Goal: Information Seeking & Learning: Learn about a topic

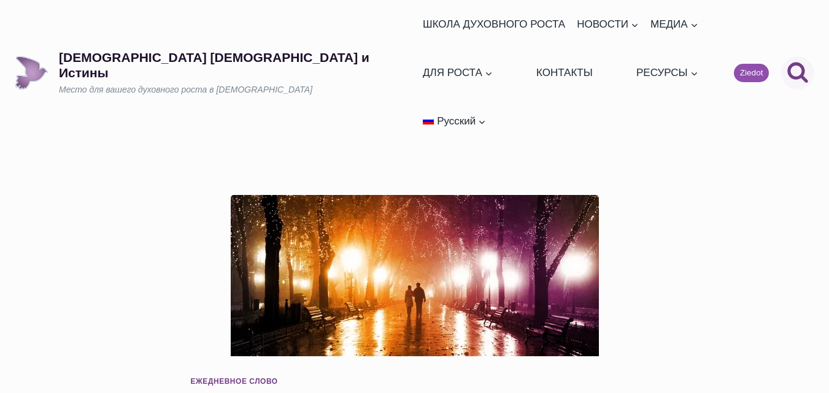
click at [794, 61] on icon "Поиск" at bounding box center [797, 72] width 22 height 22
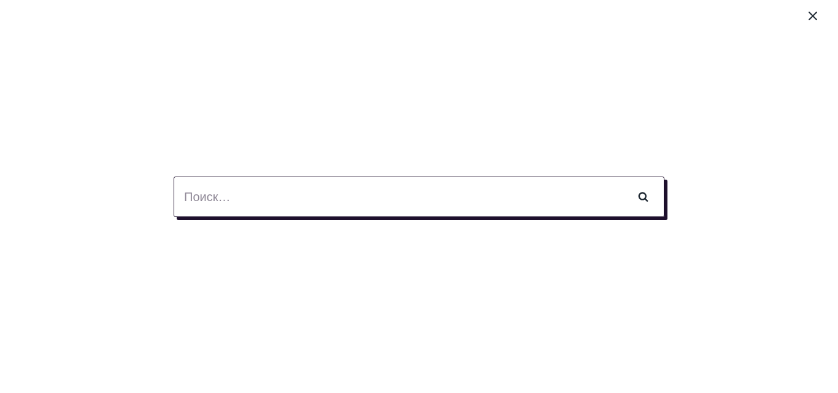
click at [197, 198] on input "Найти:" at bounding box center [419, 197] width 491 height 40
type input "всегда радуйся"
click at [621, 177] on input "Поиск" at bounding box center [642, 197] width 43 height 40
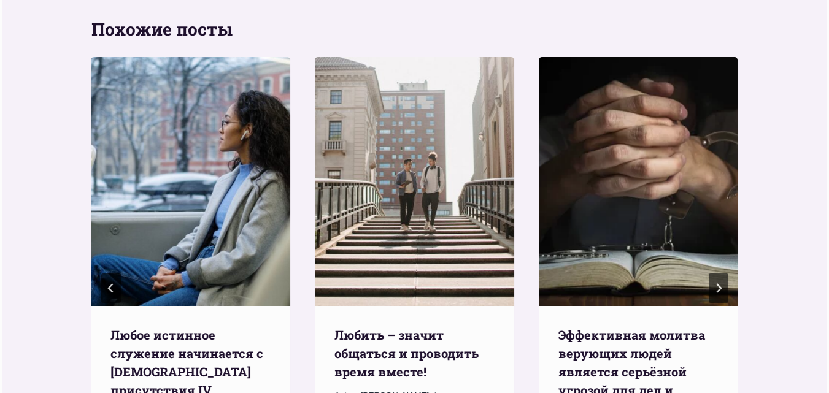
scroll to position [1472, 0]
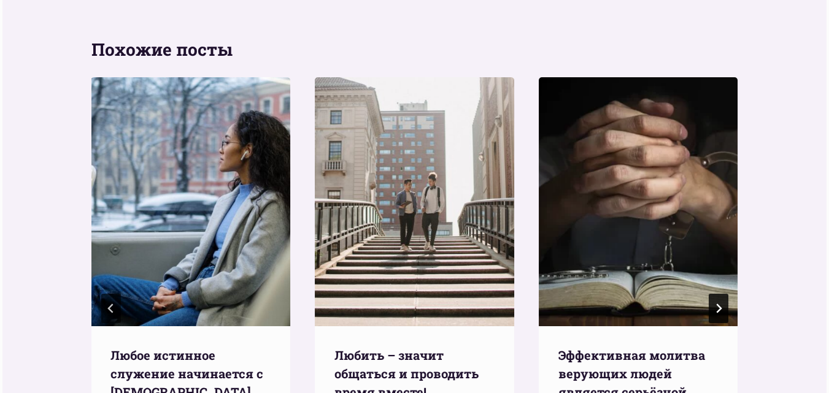
click at [718, 294] on button "Следующий" at bounding box center [718, 308] width 20 height 29
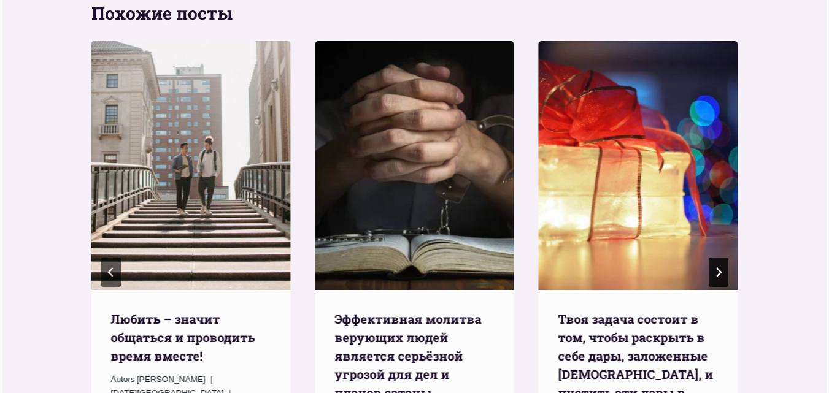
scroll to position [1533, 0]
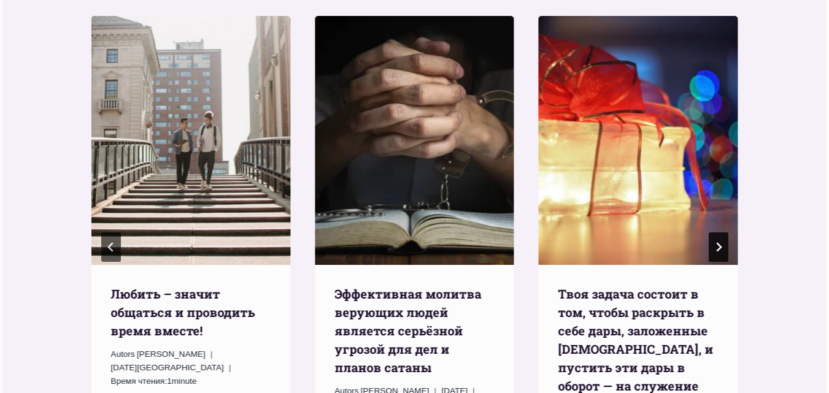
click at [722, 242] on icon "Следующий" at bounding box center [718, 247] width 10 height 10
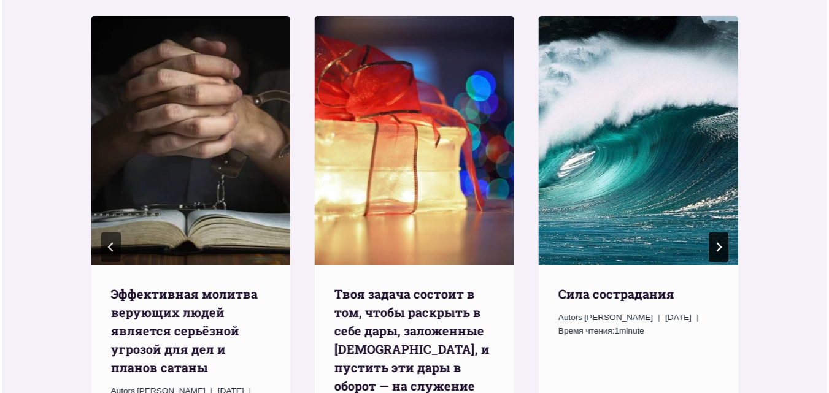
click at [722, 242] on icon "Следующий" at bounding box center [718, 247] width 10 height 10
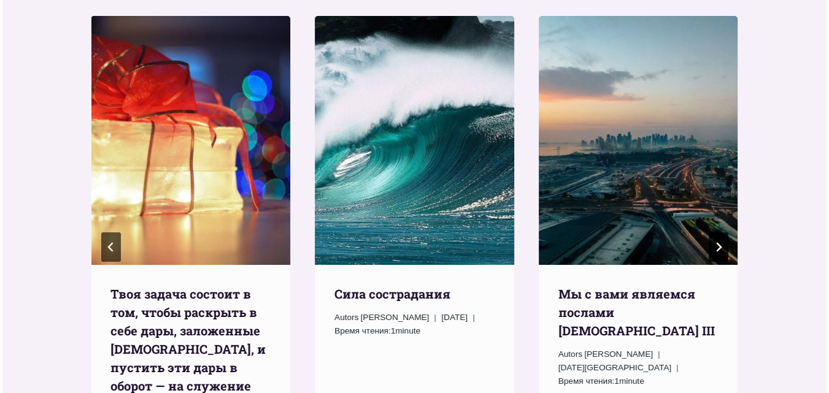
click at [722, 242] on icon "Следующий" at bounding box center [718, 247] width 10 height 10
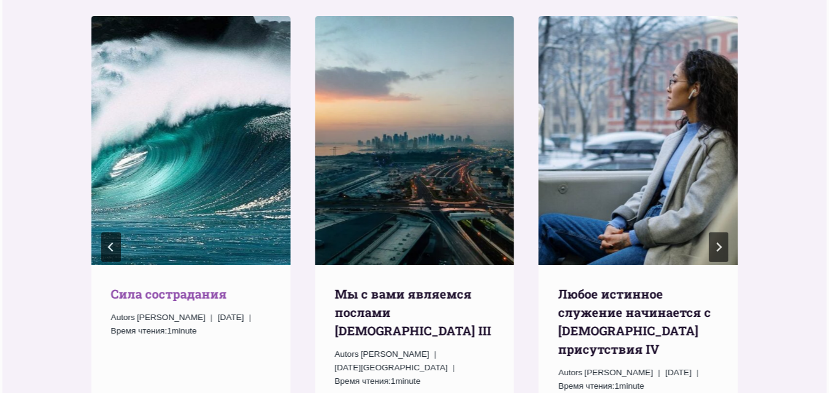
click at [161, 286] on link "Cила сострадания" at bounding box center [169, 294] width 116 height 16
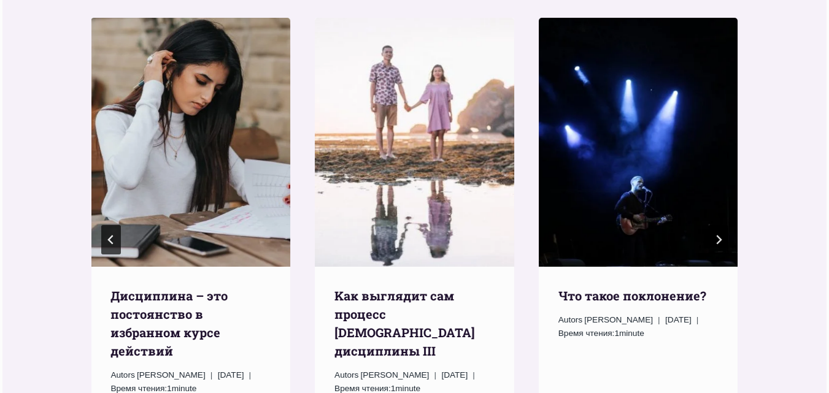
scroll to position [1590, 0]
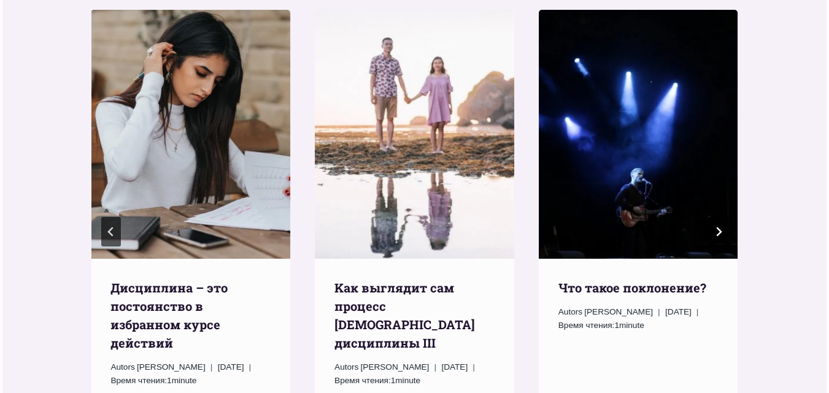
click at [717, 237] on icon "Следующий" at bounding box center [718, 232] width 10 height 10
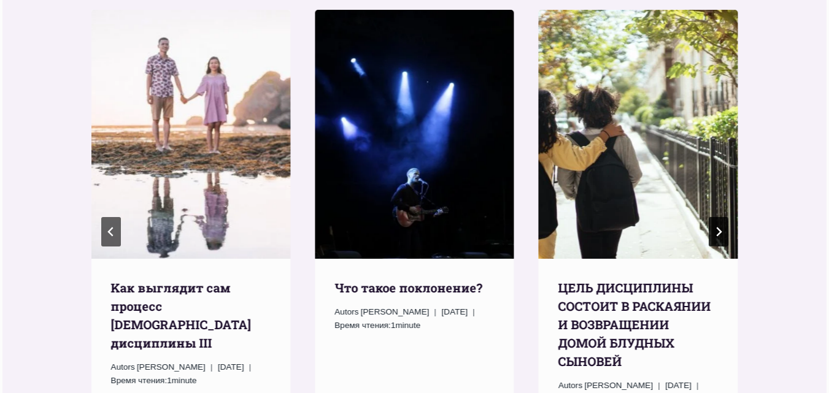
click at [717, 237] on icon "Следующий" at bounding box center [718, 232] width 10 height 10
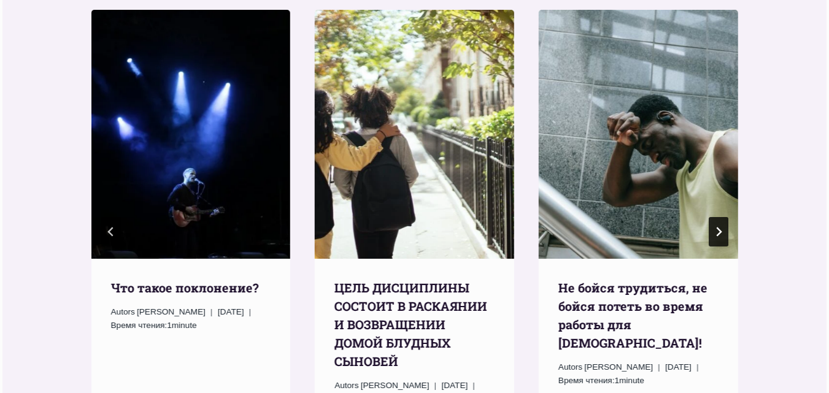
click at [716, 237] on icon "Следующий" at bounding box center [718, 232] width 10 height 10
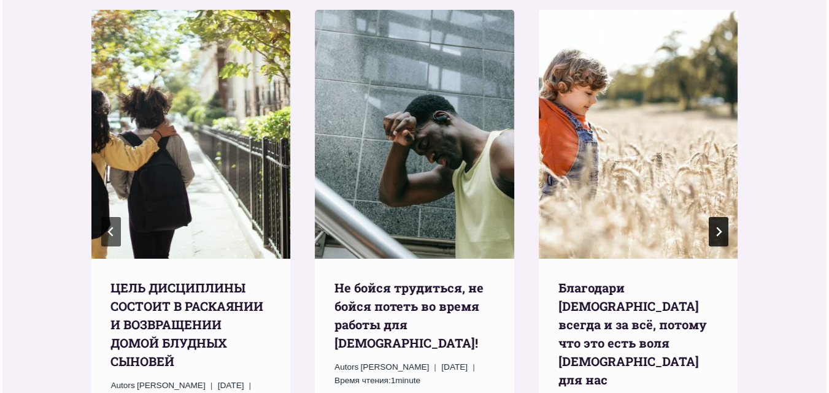
click at [715, 237] on icon "Следующий" at bounding box center [718, 232] width 10 height 10
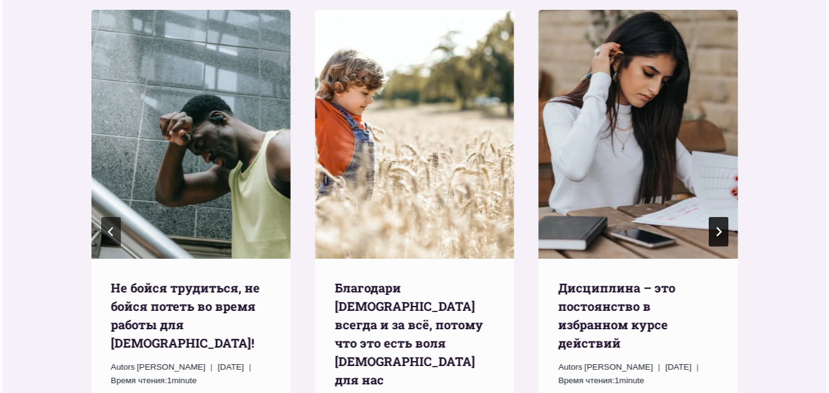
click at [715, 237] on icon "Следующий" at bounding box center [718, 232] width 10 height 10
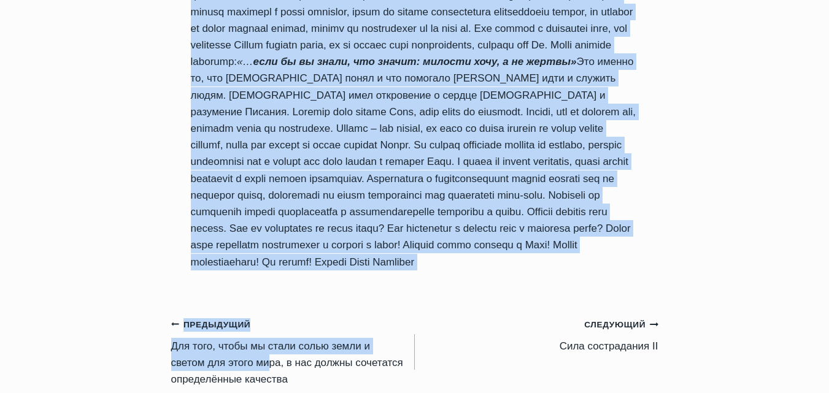
scroll to position [1132, 0]
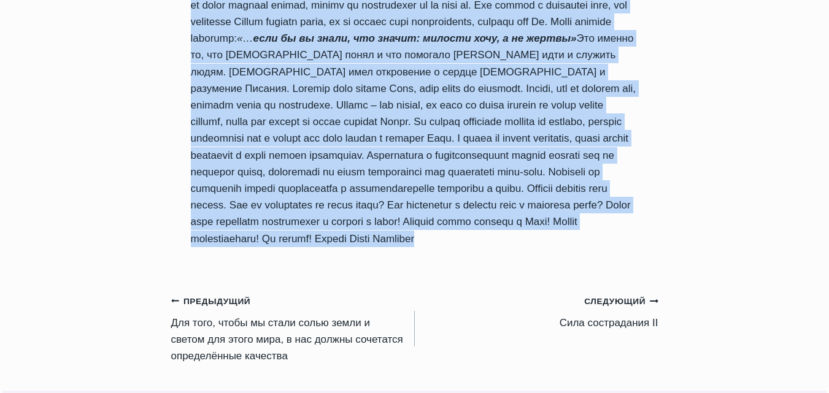
drag, startPoint x: 193, startPoint y: 130, endPoint x: 435, endPoint y: 277, distance: 283.2
copy div "Cила сострадания Автор Пастор Руфус Аджибойе 2025-Февраль-17 2019-Январь-25 Вре…"
click at [620, 309] on small "Следующий Продолжить" at bounding box center [621, 301] width 74 height 13
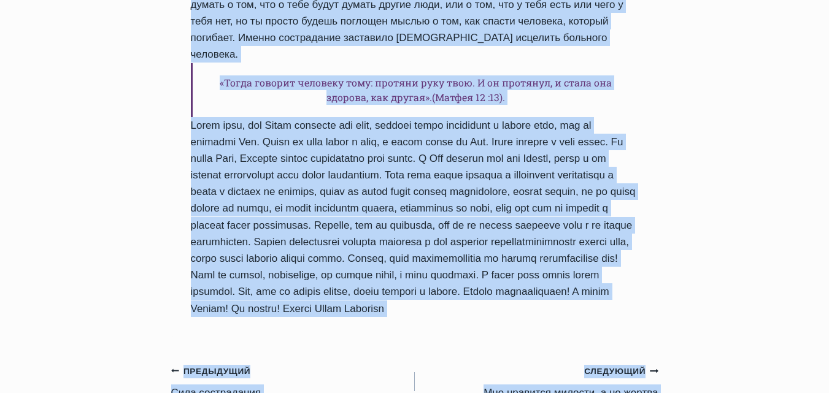
scroll to position [1031, 0]
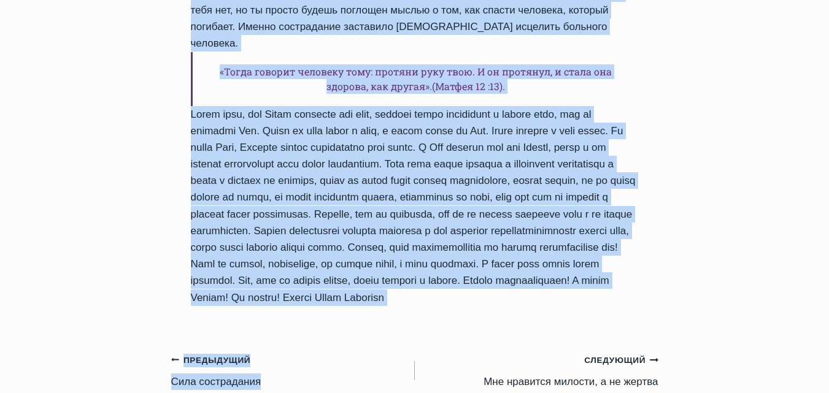
drag, startPoint x: 194, startPoint y: 80, endPoint x: 501, endPoint y: 264, distance: 357.6
click at [501, 265] on div "Ежедневное слово Cилa сострадания II Автор [PERSON_NAME] [DATE] [DATE] Время чт…" at bounding box center [414, 50] width 487 height 1773
copy div "Cилa сострадания II Автор Пастор Руфус Аджибойе 2025-Февраль-18 2015-Январь-21 …"
click at [621, 354] on small "Следующий Продолжить" at bounding box center [621, 360] width 74 height 13
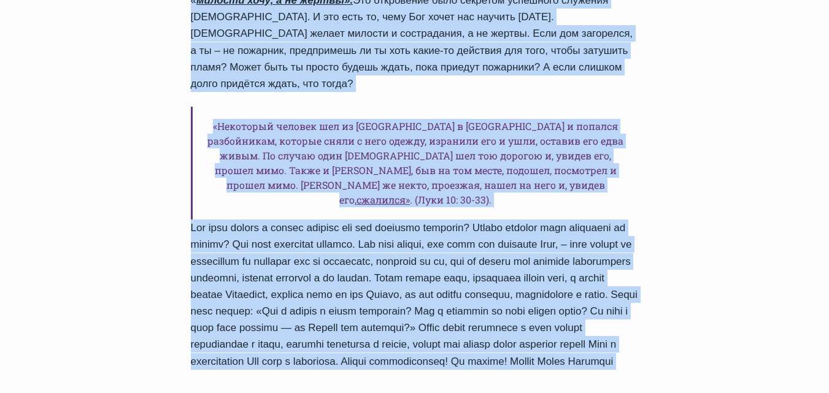
scroll to position [1035, 0]
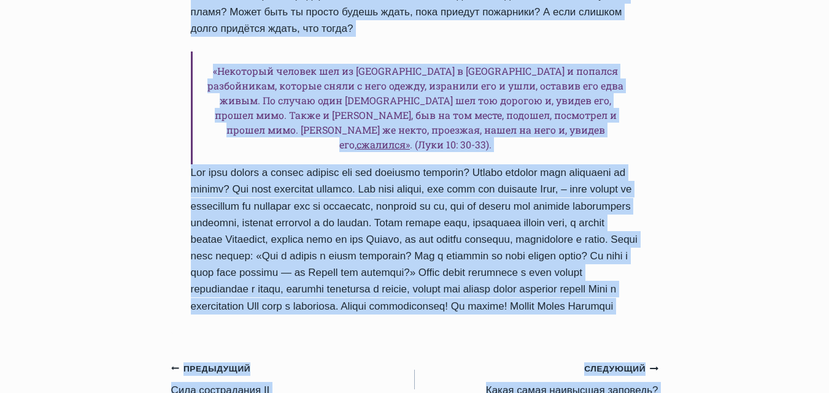
drag, startPoint x: 193, startPoint y: 131, endPoint x: 517, endPoint y: 227, distance: 337.9
copy div "Lor ipsumdol sitamet, c ad elitse Doeiu Tempor Incid Utlabore 5289-Etdolor-40 4…"
click at [603, 362] on small "Следующий Продолжить" at bounding box center [621, 368] width 74 height 13
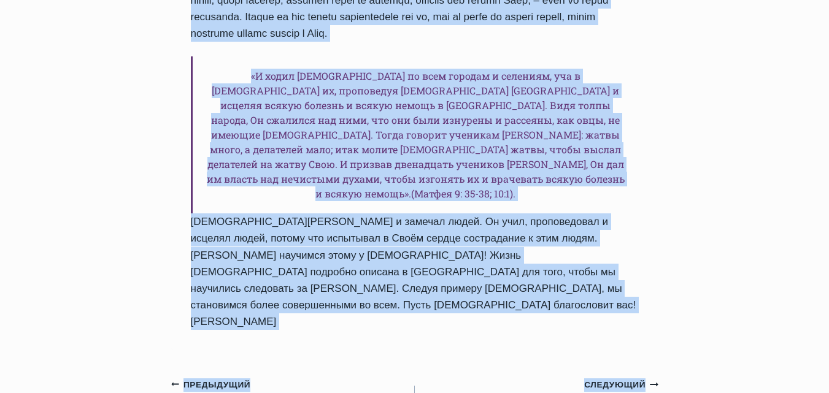
scroll to position [1065, 0]
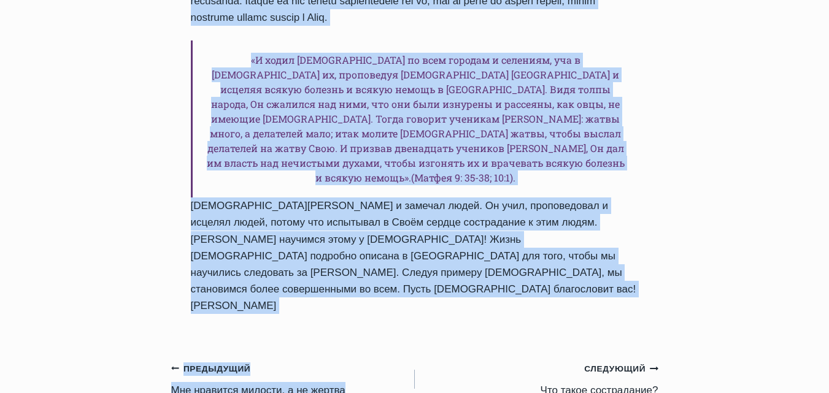
drag, startPoint x: 193, startPoint y: 17, endPoint x: 462, endPoint y: 245, distance: 352.5
click at [462, 245] on div "Ежедневное слово Какая самая наивысшая заповедь? Автор Пастор Руфус Аджибойе 20…" at bounding box center [414, 56] width 487 height 1852
copy div "Какая самая наивысшая заповедь? Автор Пастор Руфус Аджибойе 2025-Февраль-20 201…"
click at [621, 362] on small "Следующий Продолжить" at bounding box center [621, 368] width 74 height 13
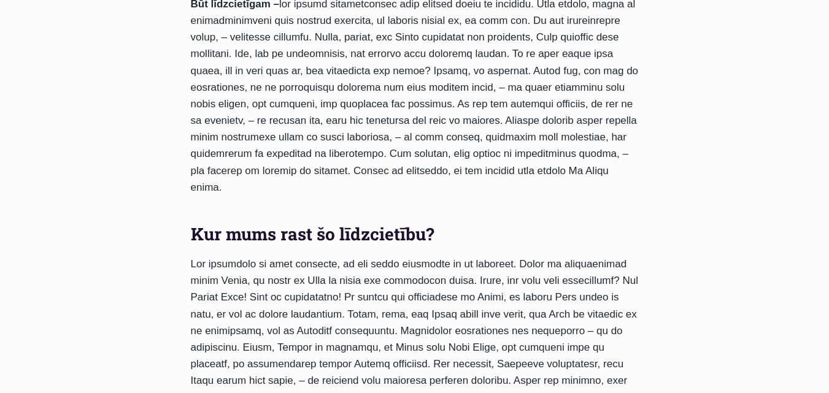
scroll to position [1104, 0]
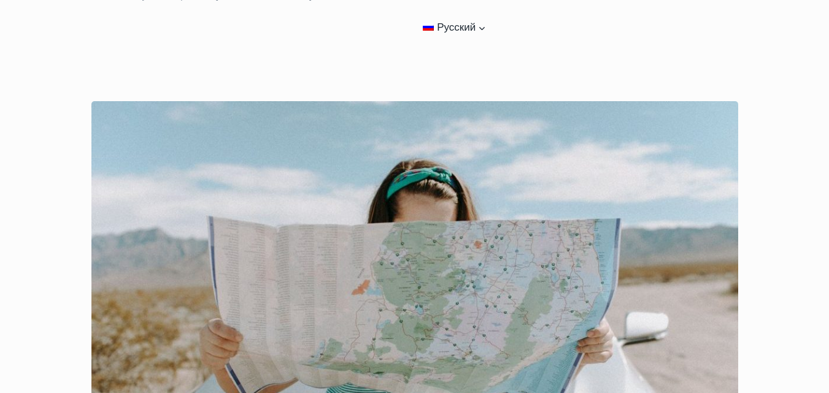
scroll to position [123, 0]
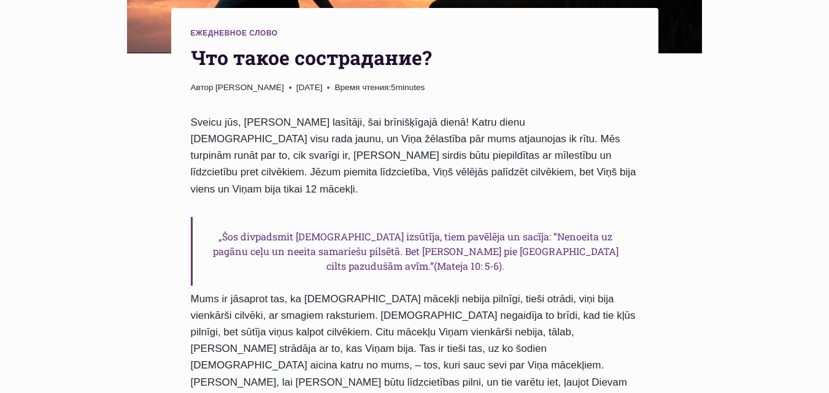
scroll to position [429, 0]
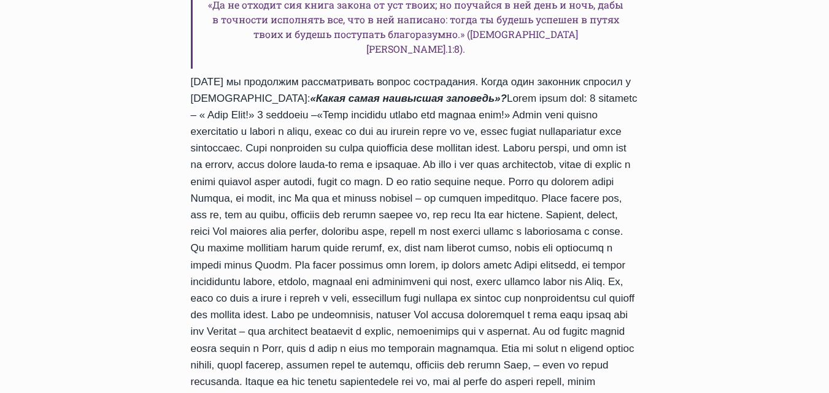
scroll to position [868, 0]
